Goal: Task Accomplishment & Management: Use online tool/utility

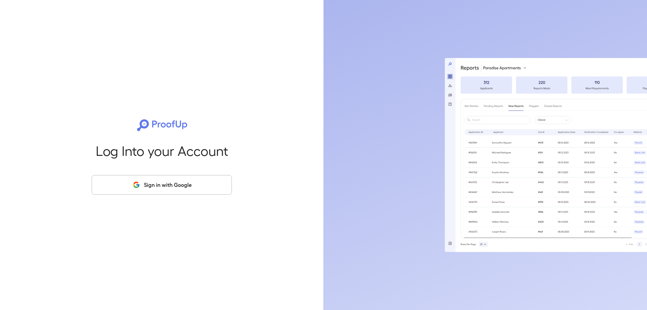
click at [133, 180] on button "Sign in with Google" at bounding box center [162, 185] width 140 height 20
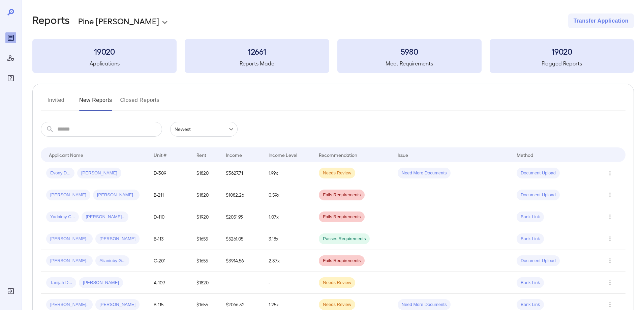
click at [110, 21] on body "**********" at bounding box center [321, 155] width 642 height 310
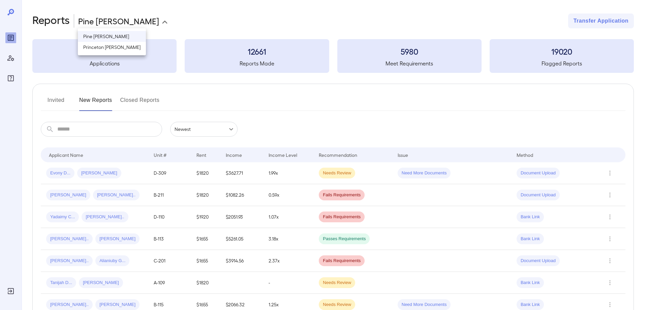
click at [107, 47] on li "Princeton [PERSON_NAME]" at bounding box center [112, 47] width 68 height 11
type input "**********"
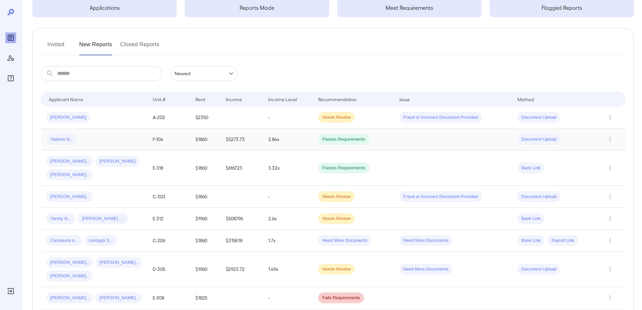
scroll to position [67, 0]
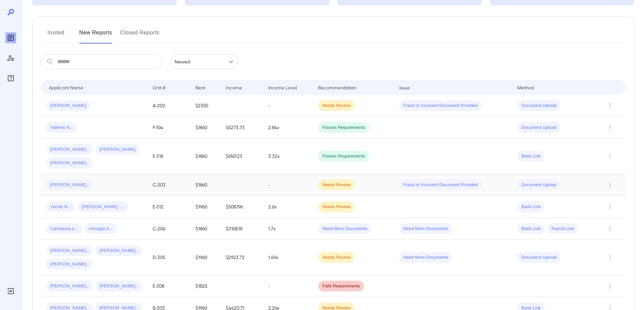
click at [382, 174] on td "Needs Review" at bounding box center [353, 185] width 81 height 22
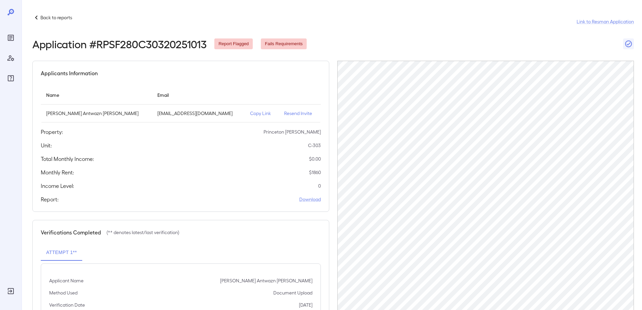
click at [49, 19] on p "Back to reports" at bounding box center [56, 17] width 32 height 7
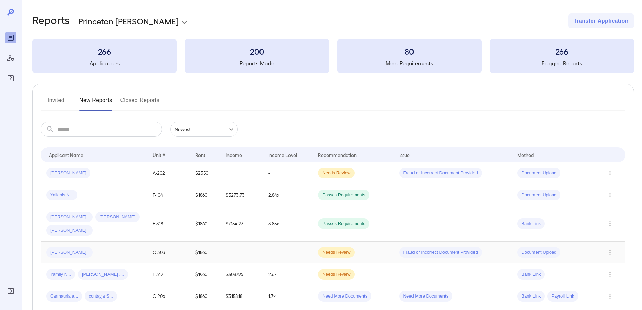
click at [118, 247] on div "[PERSON_NAME].." at bounding box center [94, 252] width 96 height 11
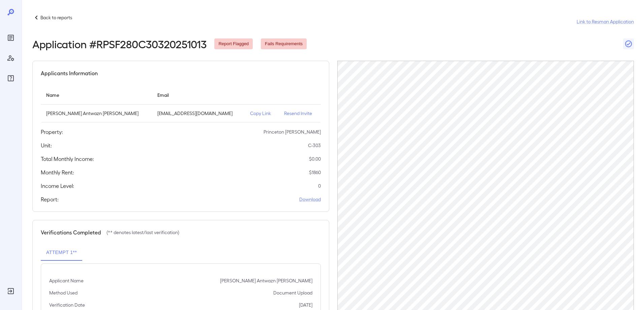
click at [51, 15] on p "Back to reports" at bounding box center [56, 17] width 32 height 7
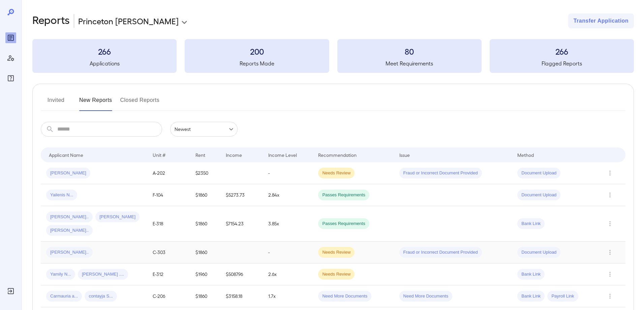
click at [103, 247] on div "[PERSON_NAME].." at bounding box center [94, 252] width 96 height 11
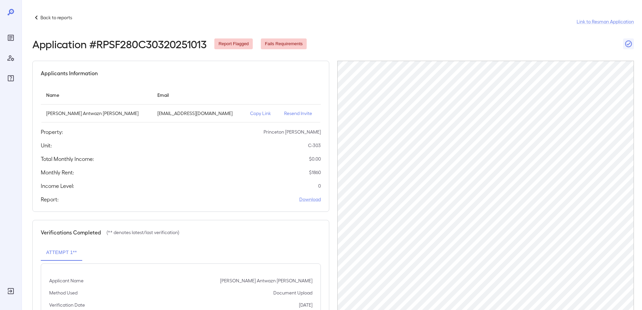
click at [256, 115] on p "Copy Link" at bounding box center [261, 113] width 23 height 7
